Goal: Information Seeking & Learning: Find contact information

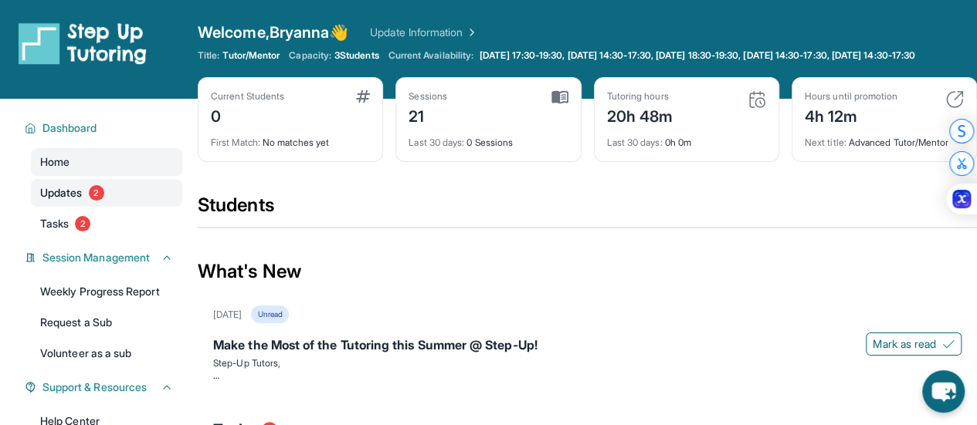
click at [124, 200] on link "Updates 2" at bounding box center [106, 193] width 151 height 28
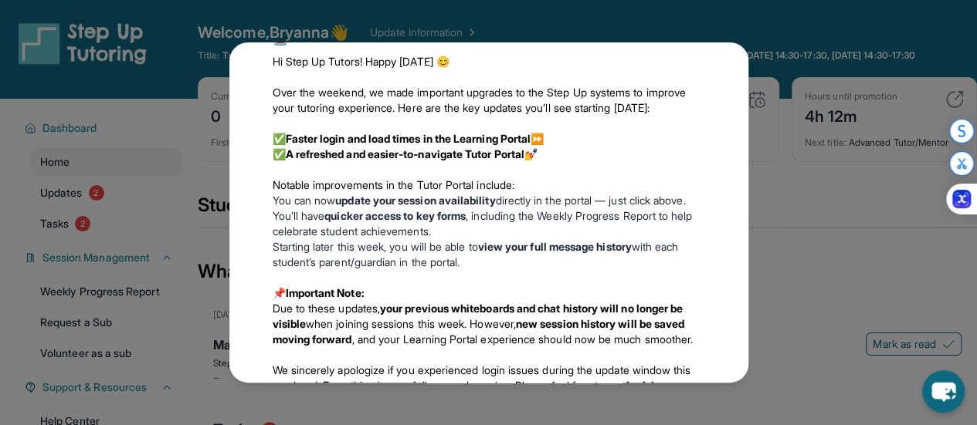
scroll to position [2256, 0]
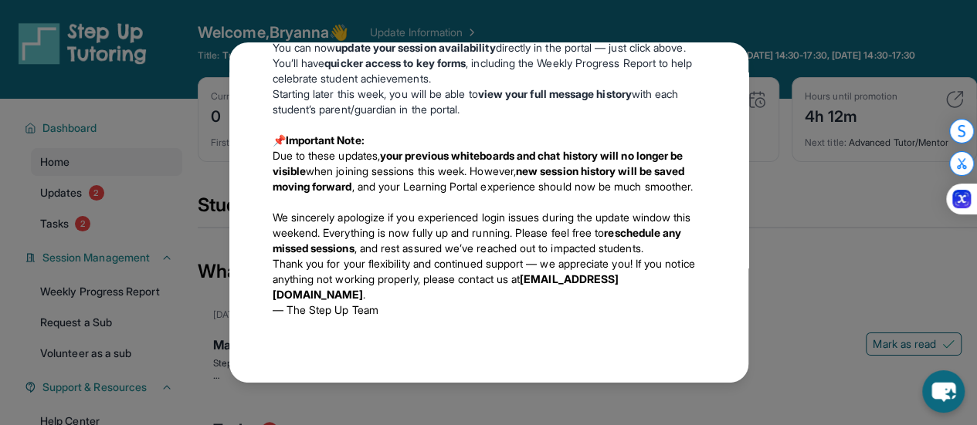
click at [825, 215] on div "Updates [DATE] Make the Most of the Tutoring this Summer @ Step-Up! Step-Up Tut…" at bounding box center [488, 212] width 977 height 425
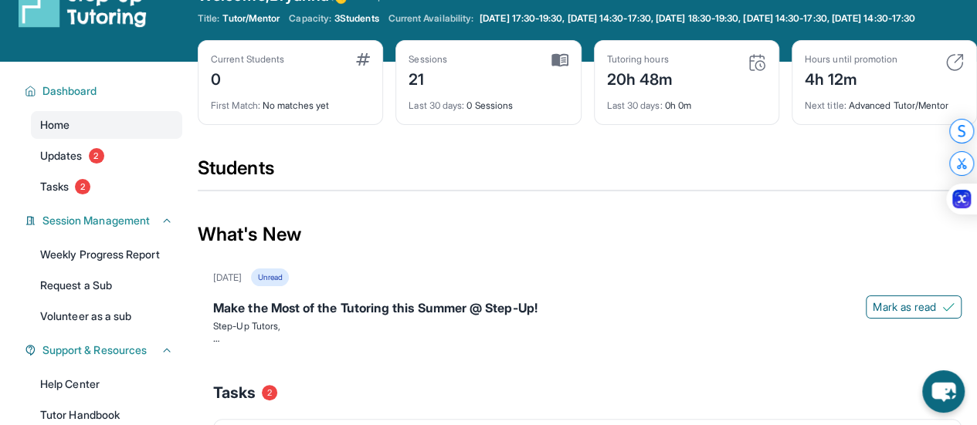
scroll to position [38, 0]
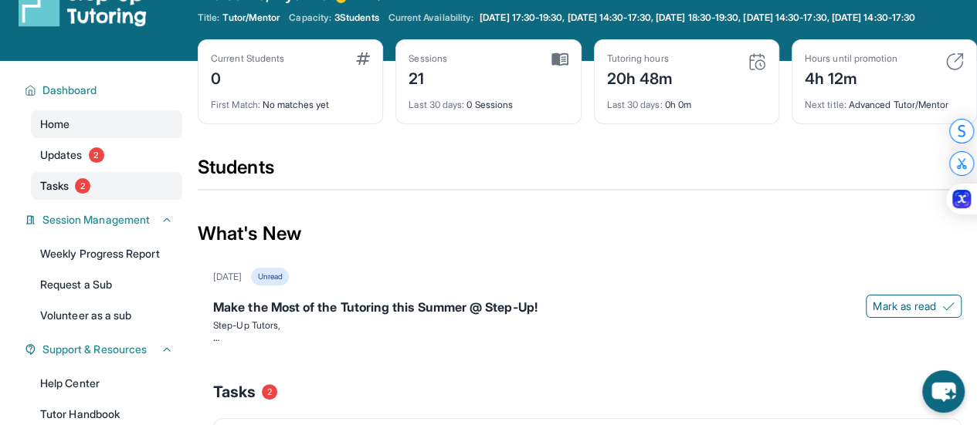
click at [130, 188] on link "Tasks 2" at bounding box center [106, 186] width 151 height 28
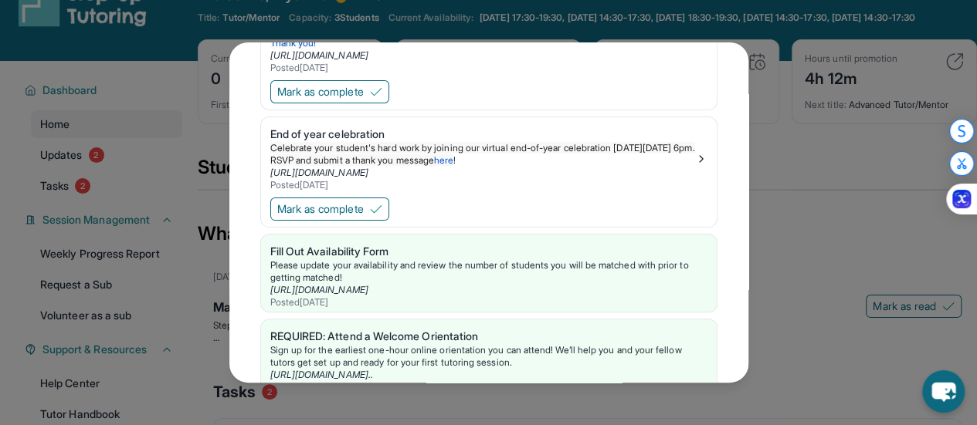
scroll to position [193, 0]
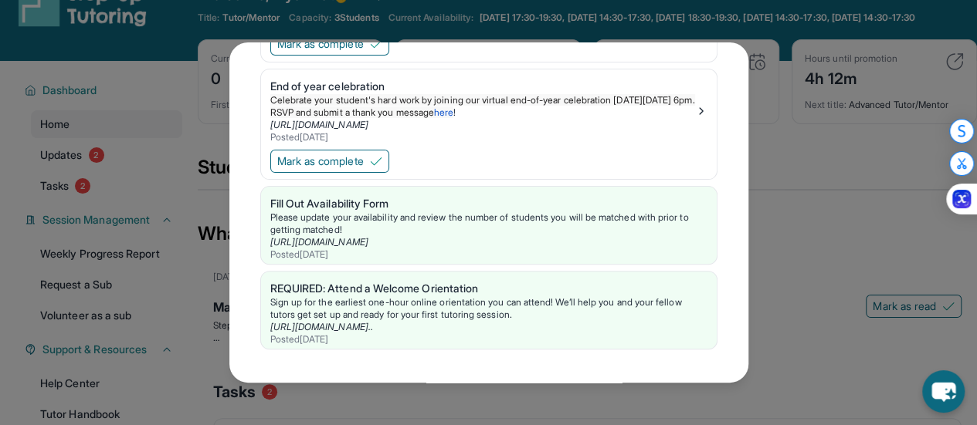
click at [803, 226] on div "Tasks Invite your tutee to Step Up Summer Camp! Please invite your tutee to our…" at bounding box center [488, 212] width 977 height 425
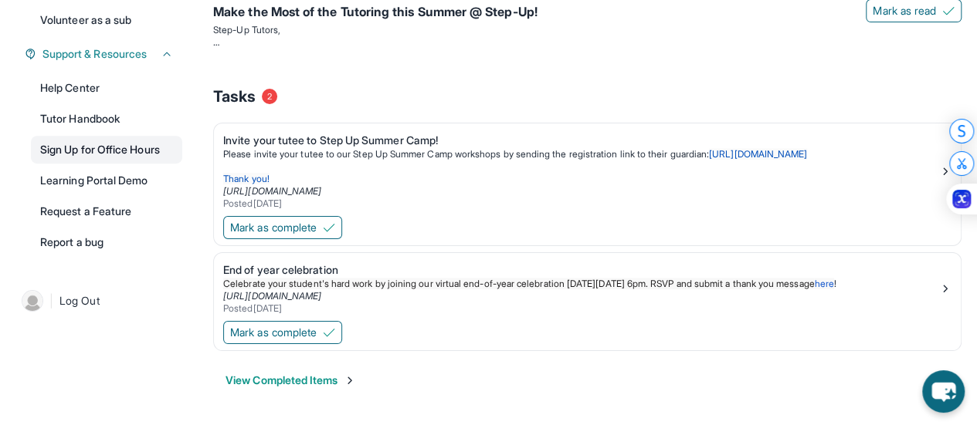
scroll to position [341, 0]
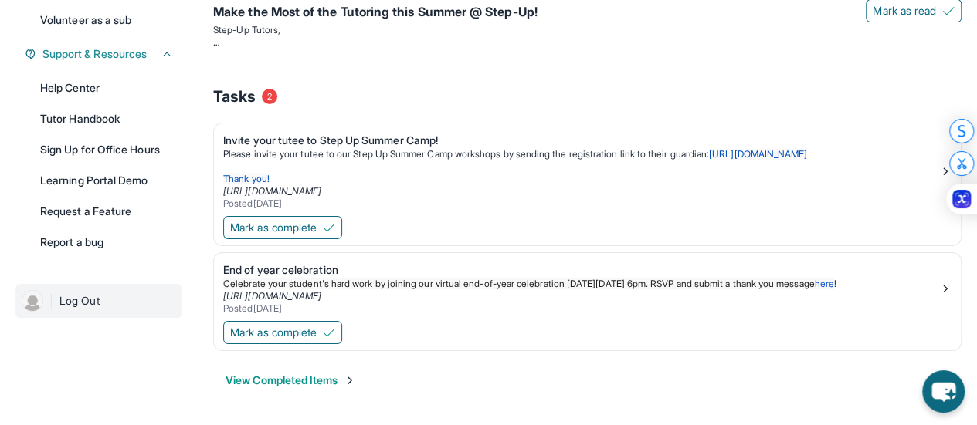
click at [26, 309] on img at bounding box center [33, 301] width 22 height 22
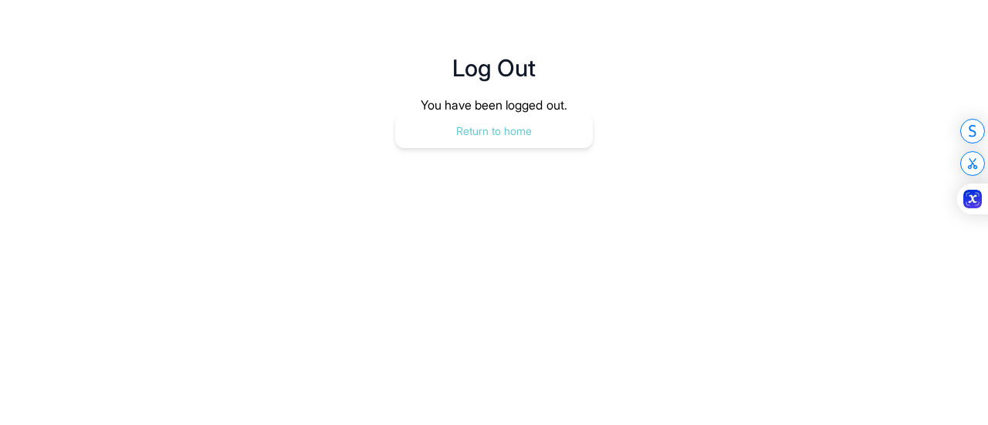
click at [514, 118] on button "Return to home" at bounding box center [494, 131] width 198 height 34
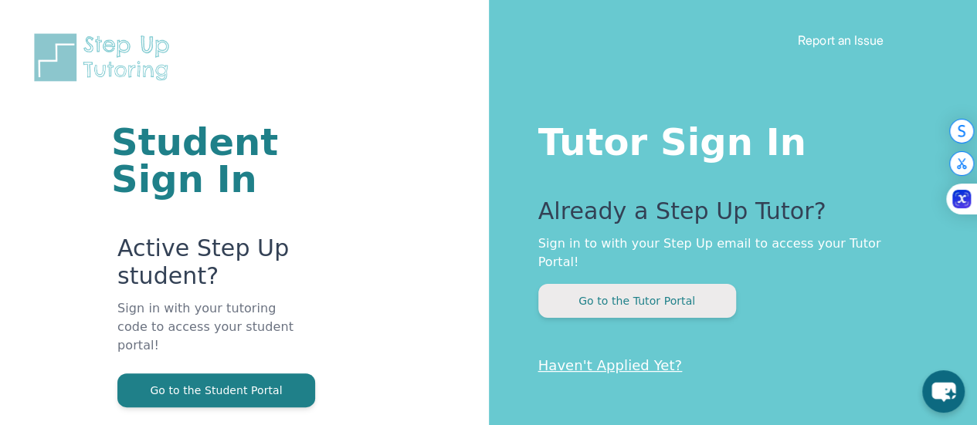
click at [620, 290] on button "Go to the Tutor Portal" at bounding box center [637, 301] width 198 height 34
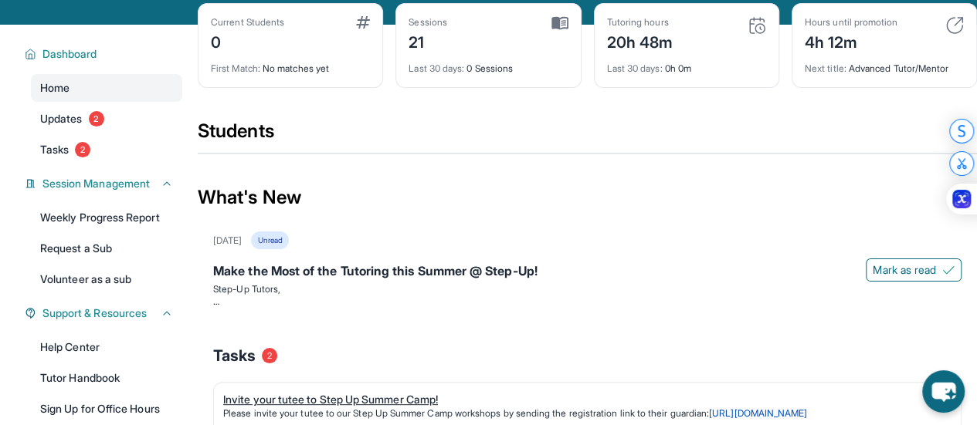
scroll to position [73, 0]
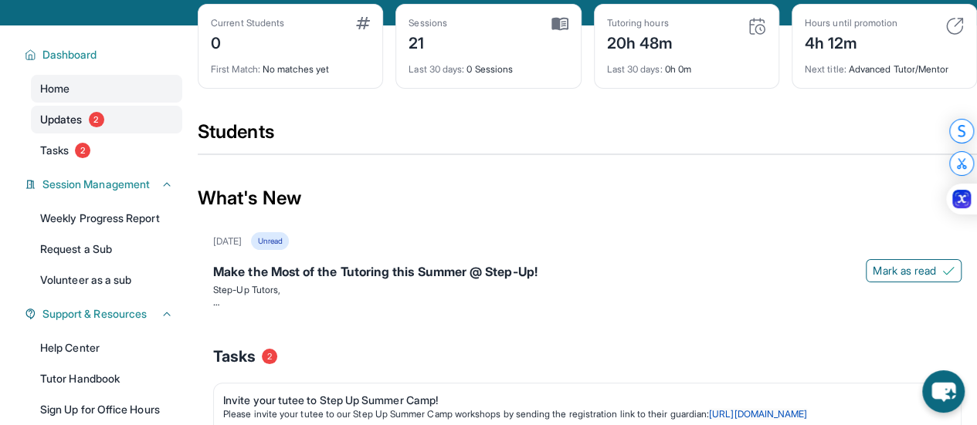
click at [128, 134] on link "Updates 2" at bounding box center [106, 120] width 151 height 28
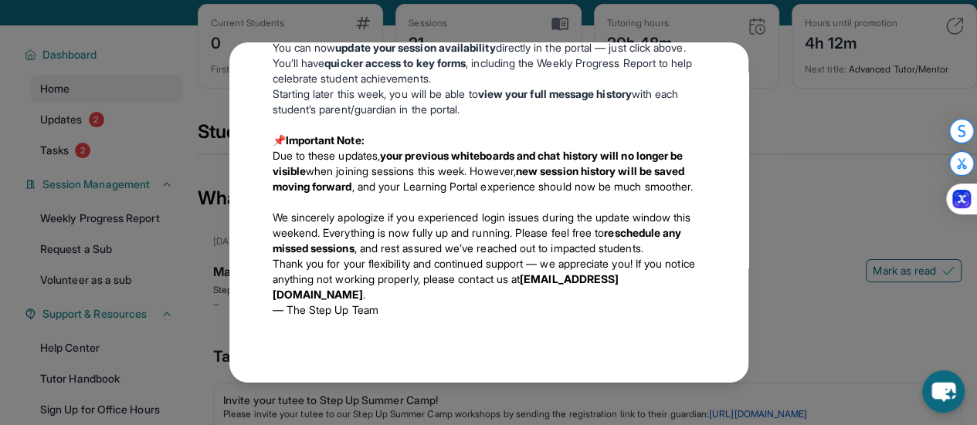
scroll to position [2256, 0]
drag, startPoint x: 269, startPoint y: 297, endPoint x: 459, endPoint y: 297, distance: 190.7
click at [459, 297] on div "🚨 Tutor and Learning Portal Updates – New and Improved Functionality! 🚨 Hi Step…" at bounding box center [488, 91] width 457 height 479
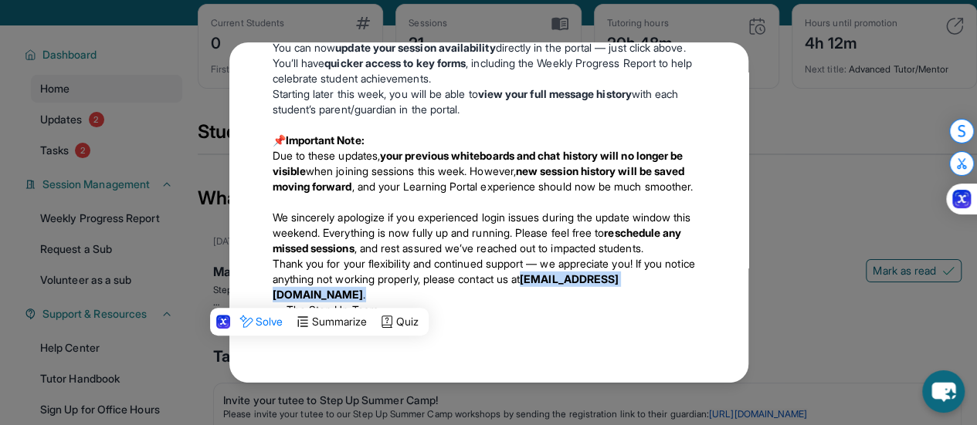
copy p "[EMAIL_ADDRESS][DOMAIN_NAME] ."
